Goal: Task Accomplishment & Management: Manage account settings

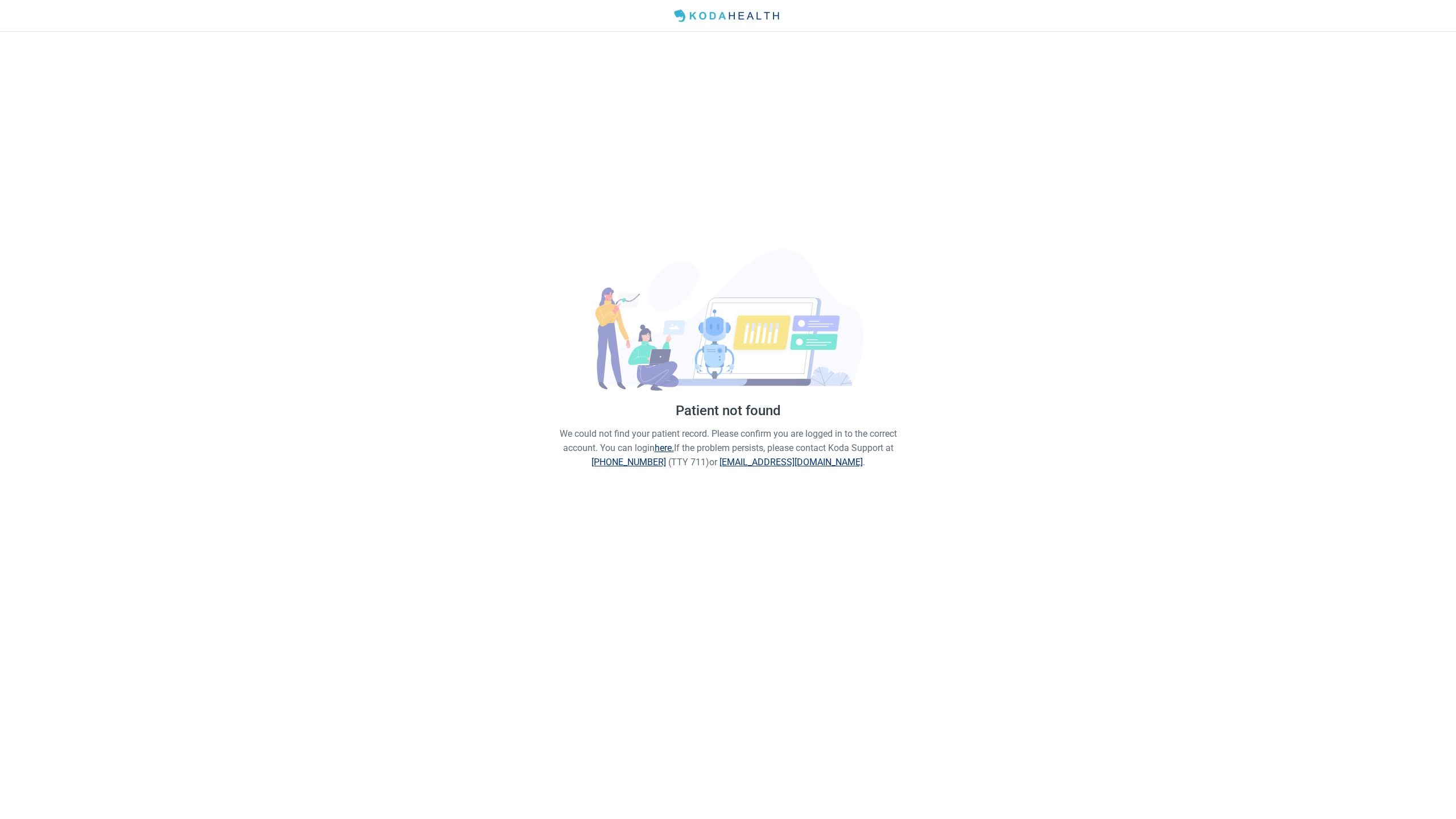
click at [747, 24] on img at bounding box center [727, 16] width 117 height 18
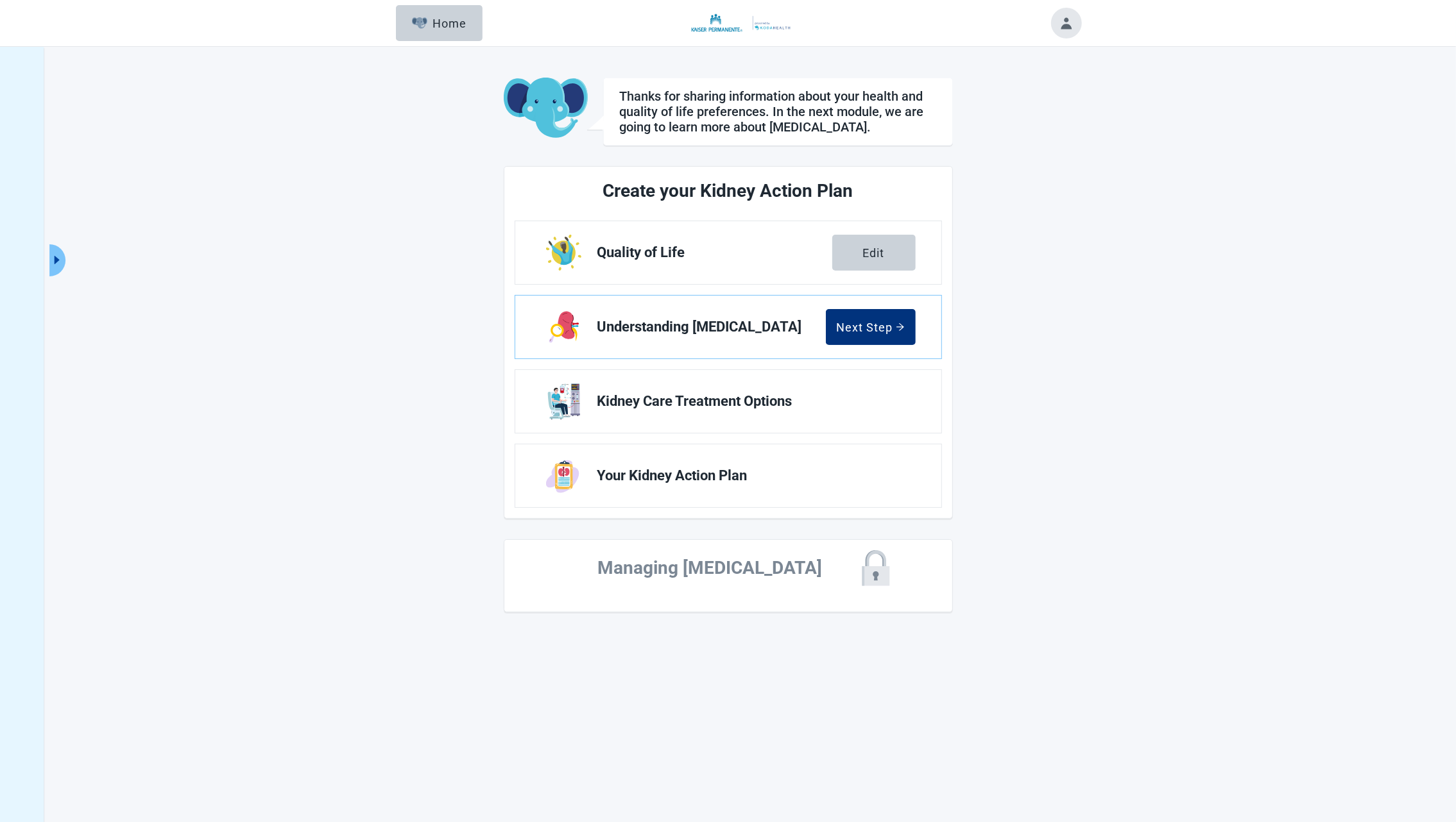
click at [1073, 13] on button "Toggle account menu" at bounding box center [1067, 23] width 31 height 31
click at [1046, 126] on span "Logout" at bounding box center [1040, 132] width 32 height 12
